Goal: Book appointment/travel/reservation

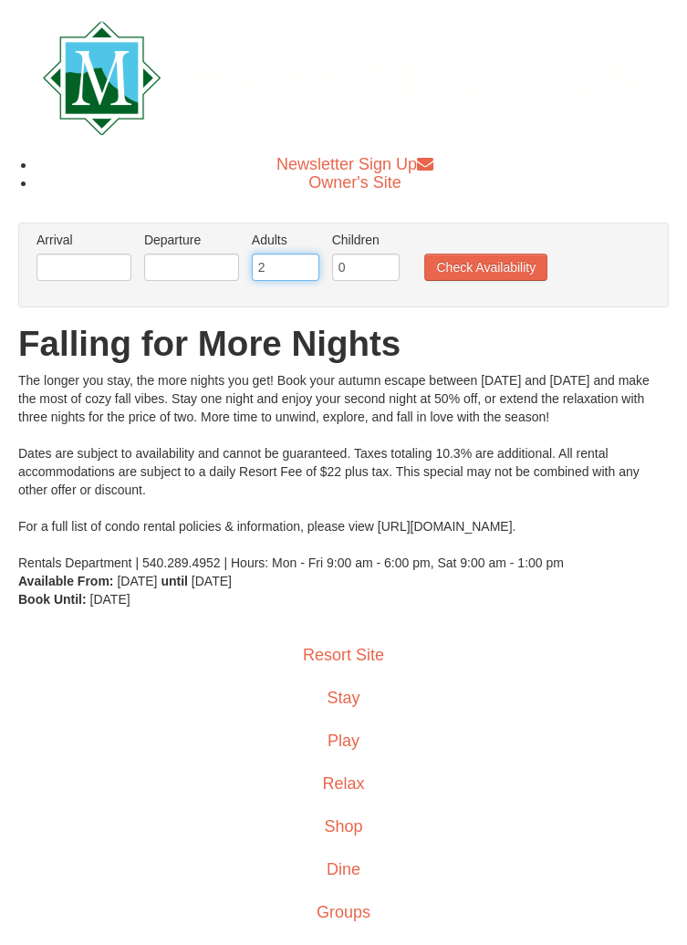
click at [283, 265] on input "2" at bounding box center [285, 266] width 67 height 27
click at [361, 265] on input "0" at bounding box center [365, 266] width 67 height 27
click at [268, 266] on input "2" at bounding box center [285, 266] width 67 height 27
type input "3"
click at [372, 270] on input "0" at bounding box center [365, 266] width 67 height 27
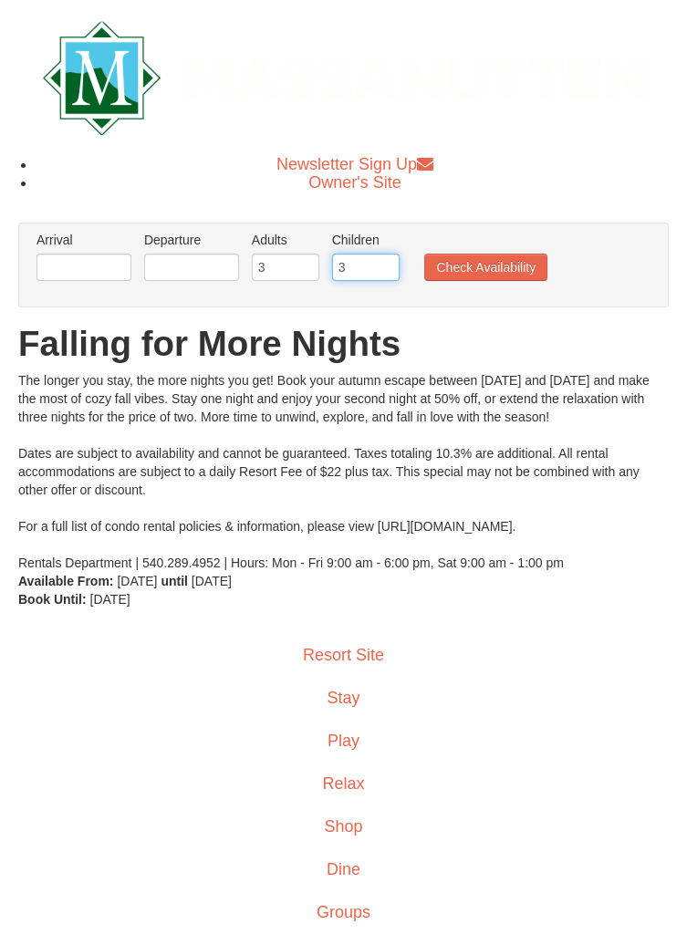
type input "3"
click at [81, 263] on input "text" at bounding box center [83, 266] width 95 height 27
click at [102, 264] on input "text" at bounding box center [83, 266] width 95 height 27
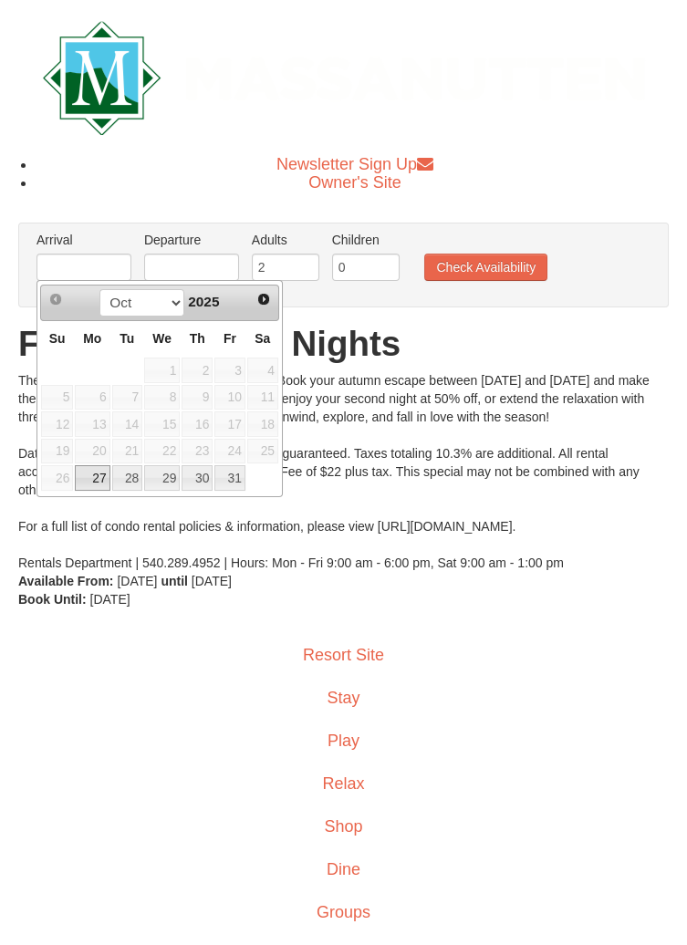
click at [273, 454] on span "25" at bounding box center [262, 452] width 31 height 26
click at [265, 455] on span "25" at bounding box center [262, 452] width 31 height 26
click at [178, 311] on select "Oct Nov" at bounding box center [141, 302] width 85 height 27
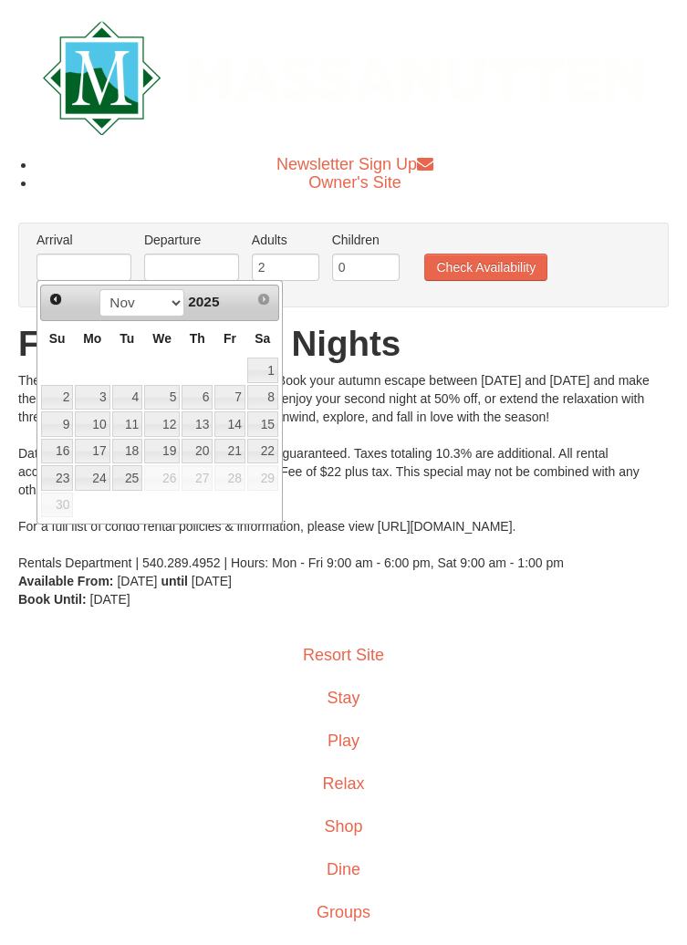
click at [170, 478] on span "26" at bounding box center [162, 478] width 36 height 26
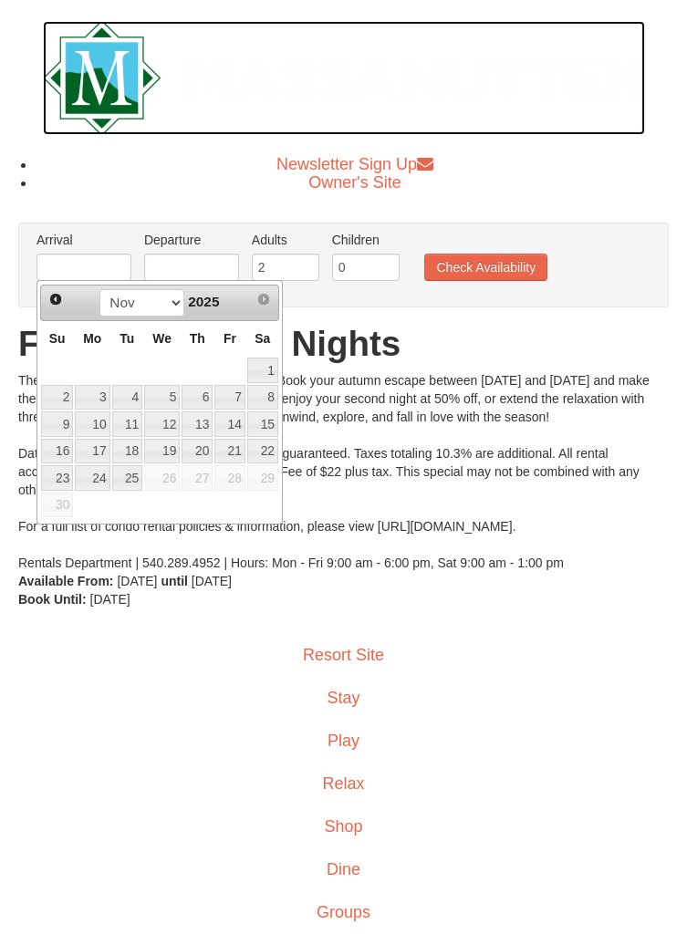
click at [588, 124] on img at bounding box center [344, 78] width 602 height 114
